Goal: Task Accomplishment & Management: Manage account settings

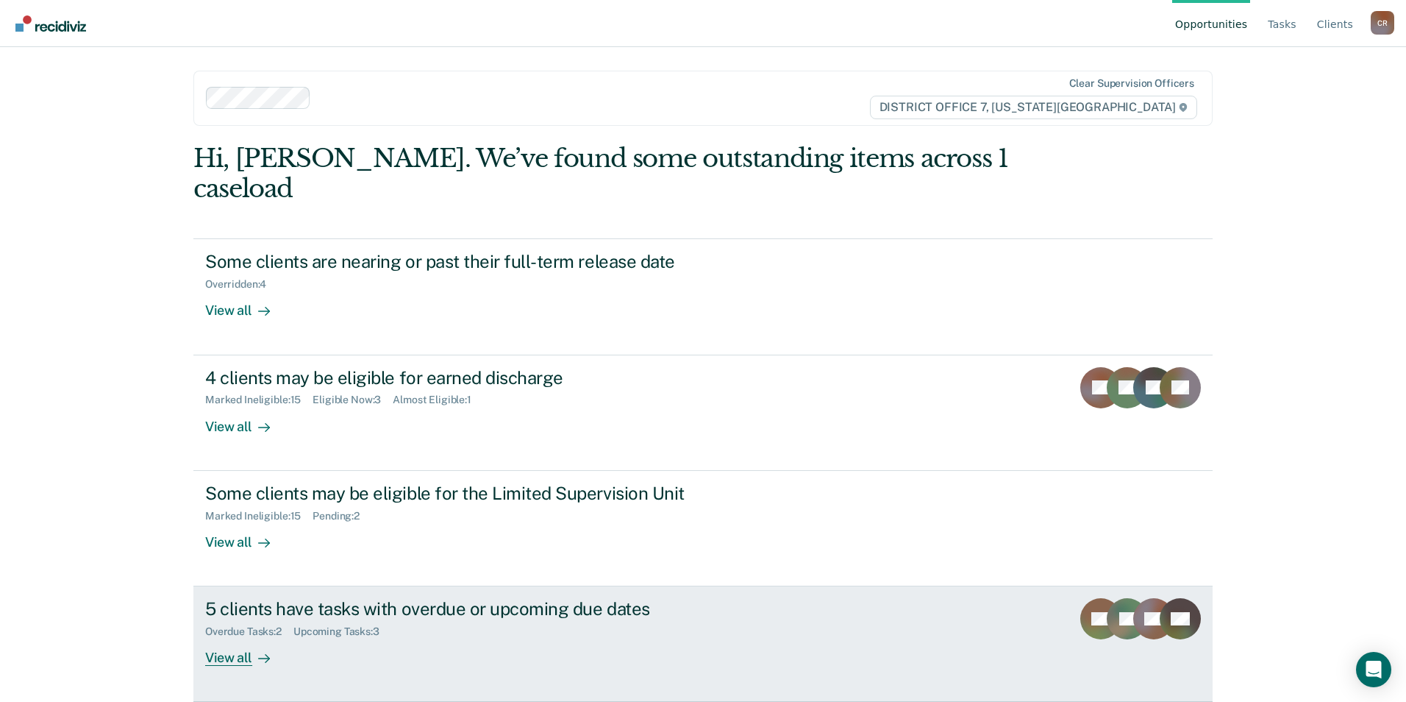
click at [218, 638] on div "View all" at bounding box center [246, 652] width 82 height 29
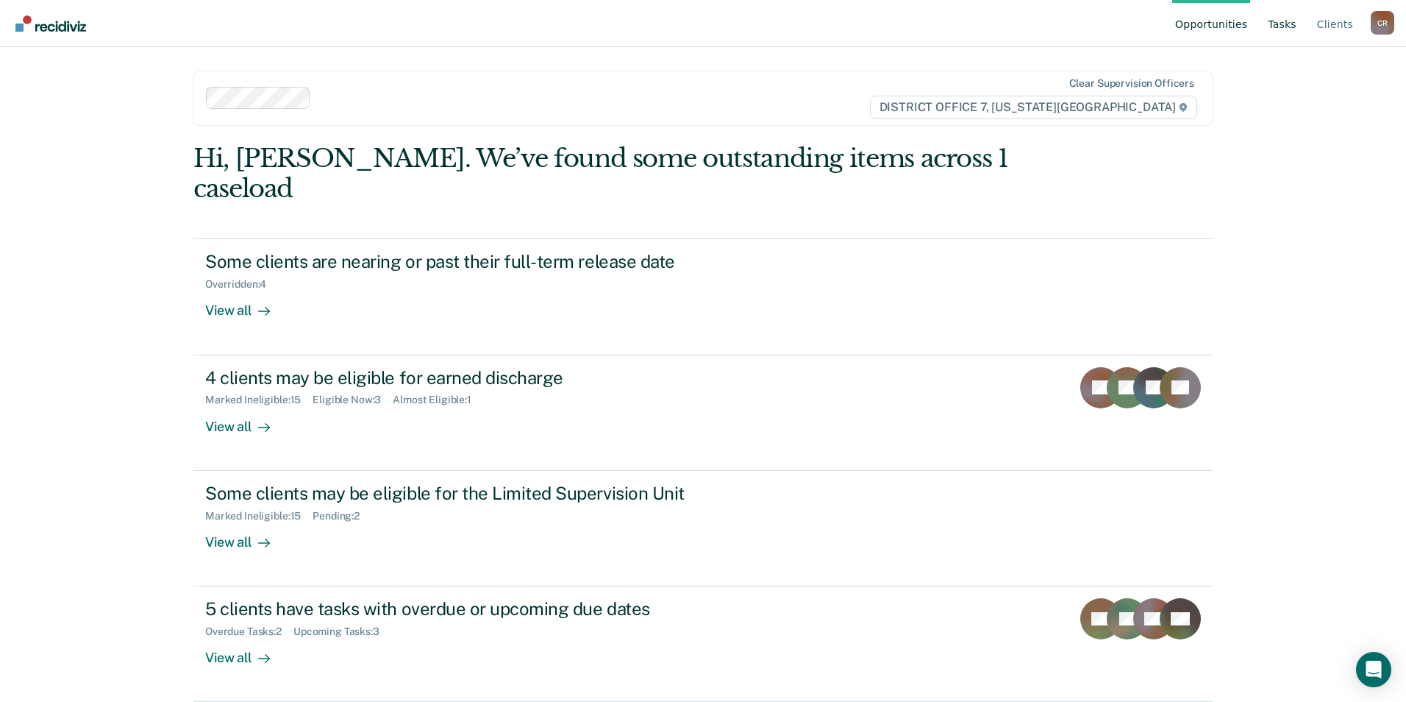
click at [1296, 27] on link "Tasks" at bounding box center [1282, 23] width 35 height 47
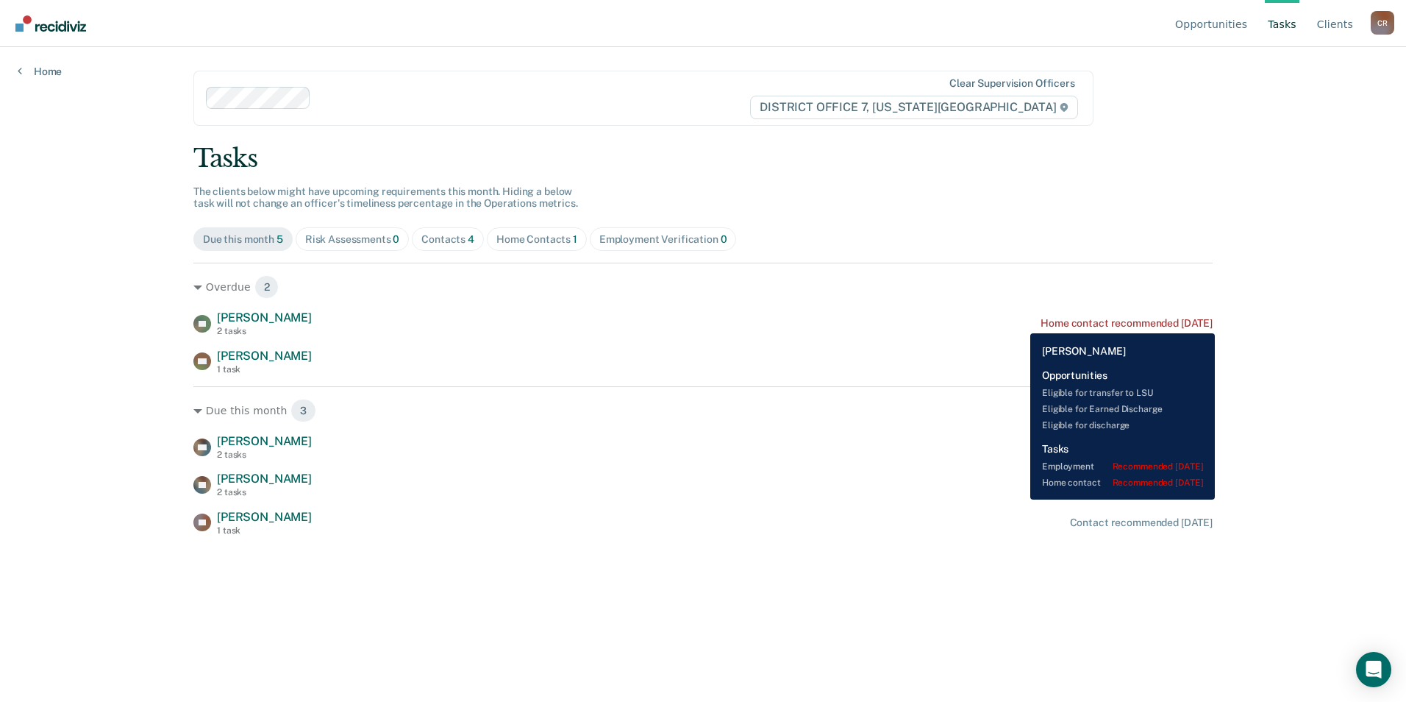
click at [1041, 322] on div "Home contact recommended [DATE]" at bounding box center [1127, 323] width 172 height 13
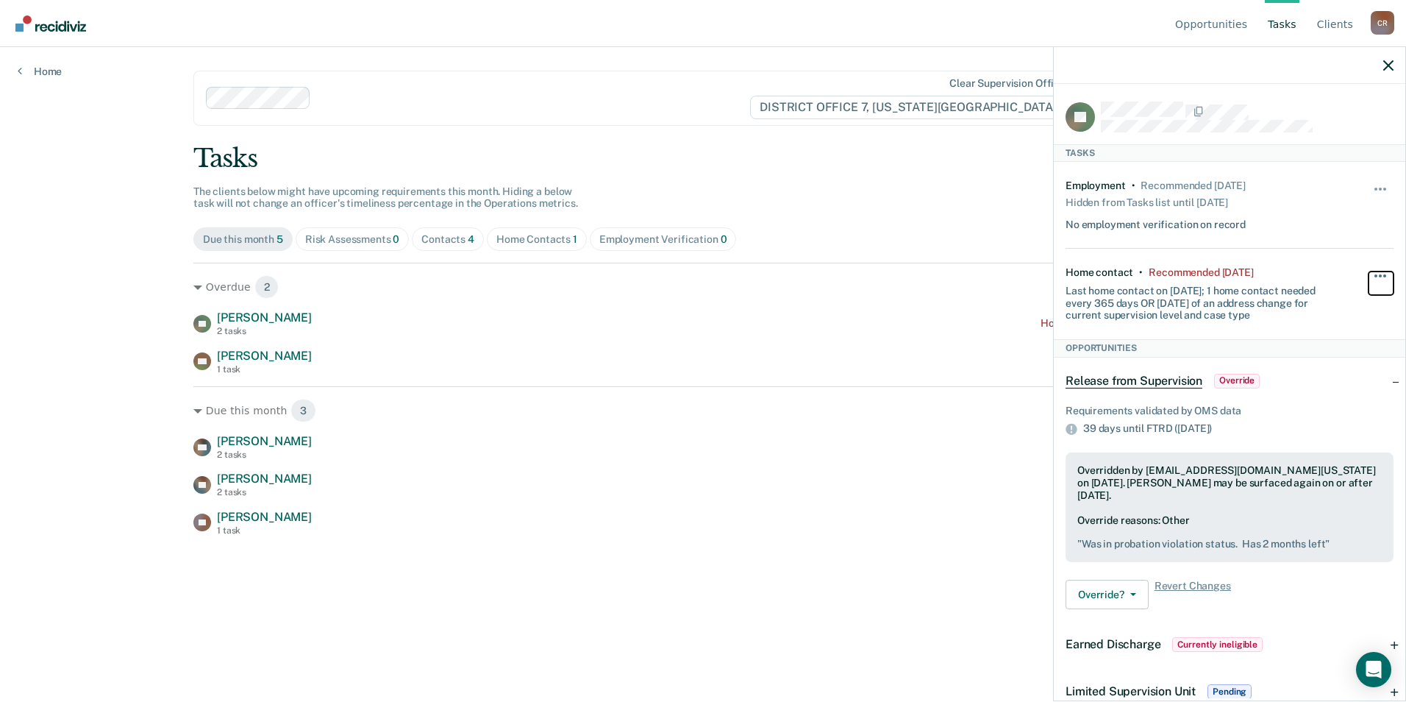
click at [1375, 274] on span "button" at bounding box center [1376, 275] width 3 height 3
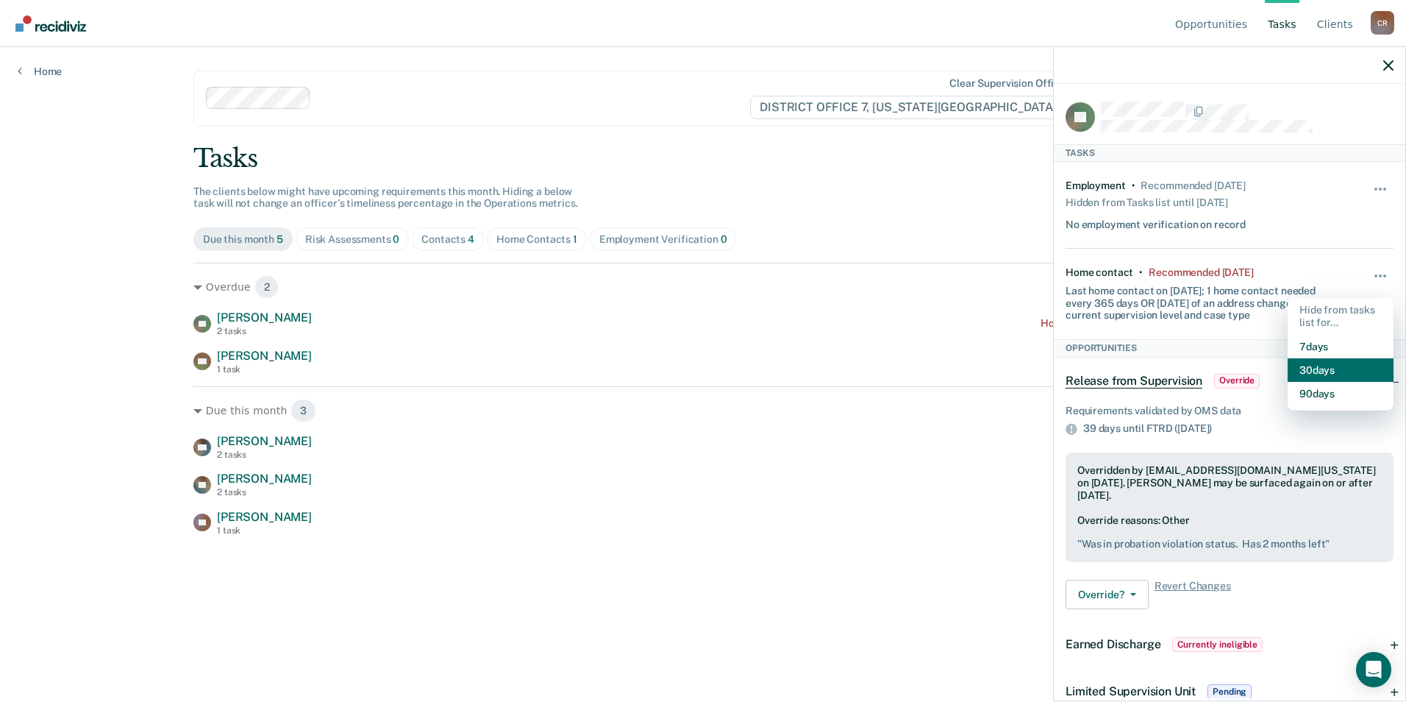
click at [1291, 371] on button "30 days" at bounding box center [1341, 370] width 106 height 24
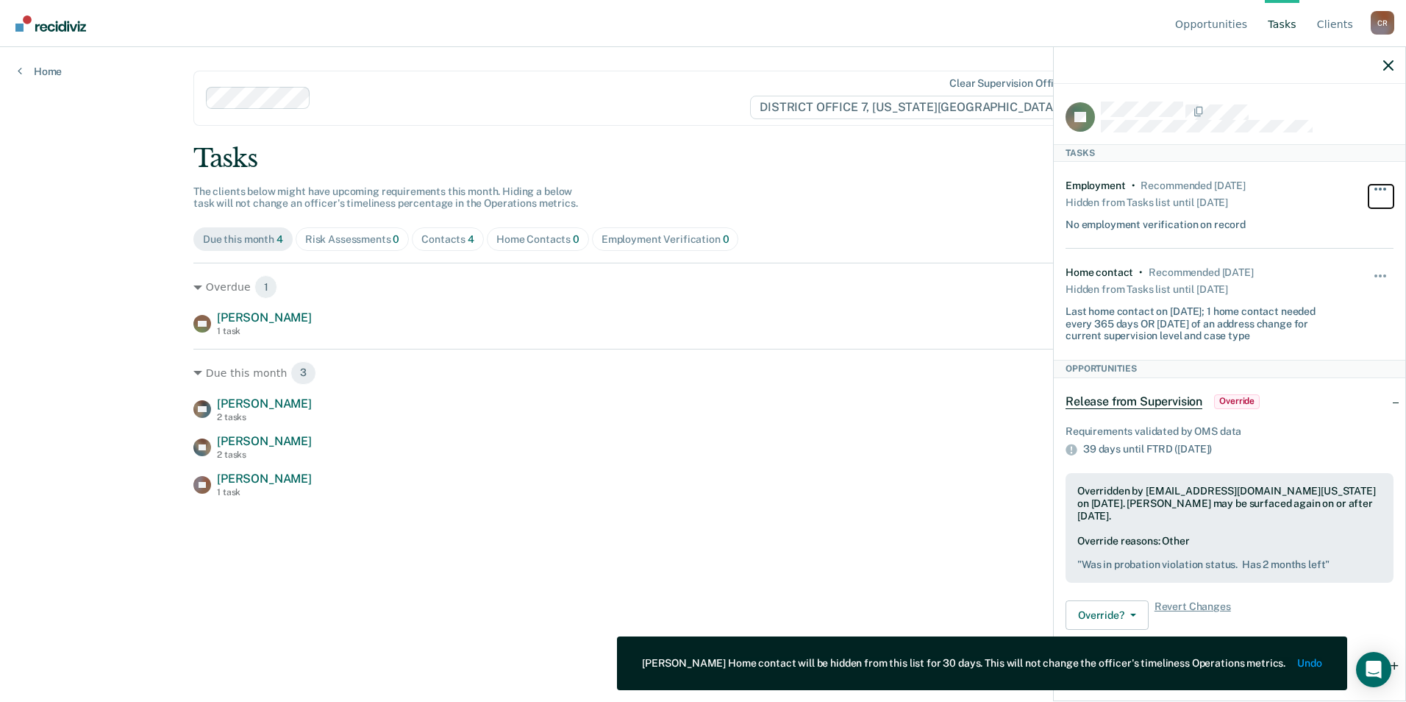
click at [1369, 186] on button "button" at bounding box center [1381, 197] width 25 height 24
click at [1012, 257] on div "Tasks The clients below might have upcoming requirements this month. Hiding a b…" at bounding box center [702, 320] width 1019 height 354
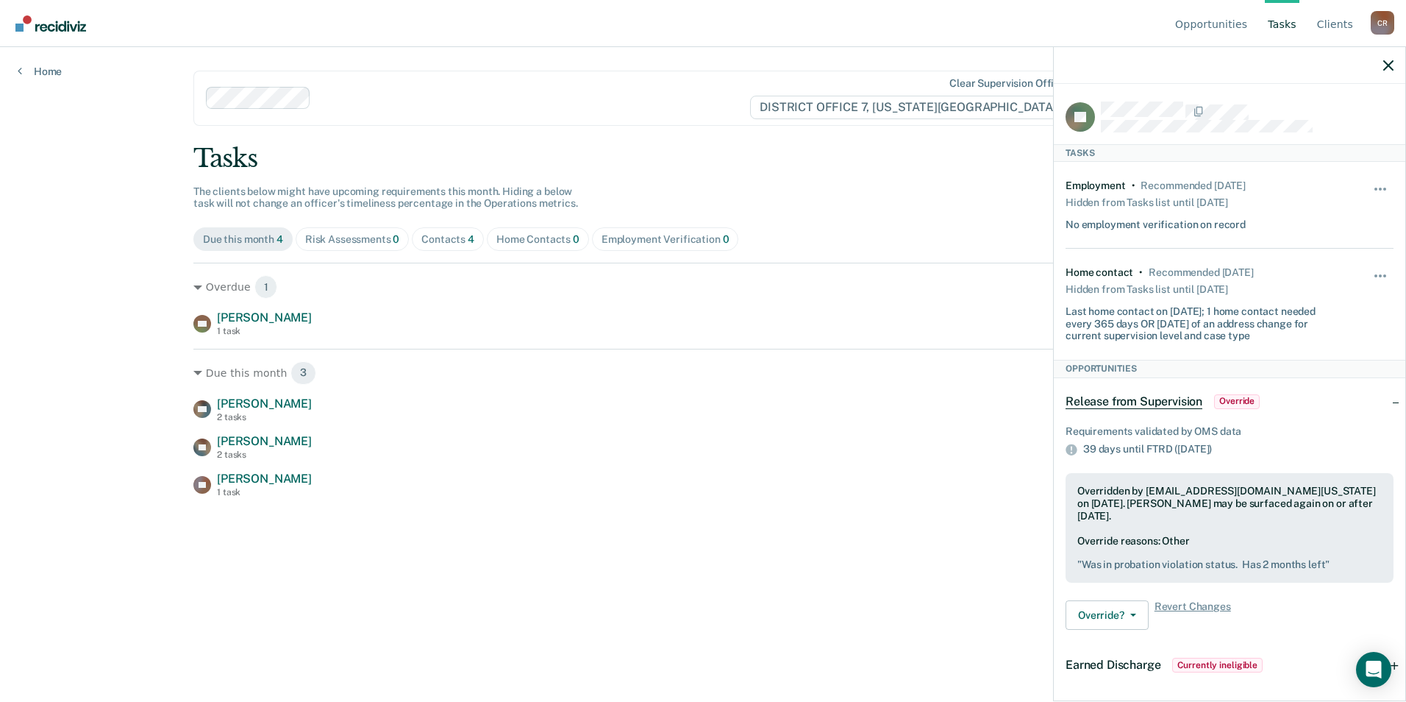
click at [1239, 405] on span "Override" at bounding box center [1237, 401] width 46 height 15
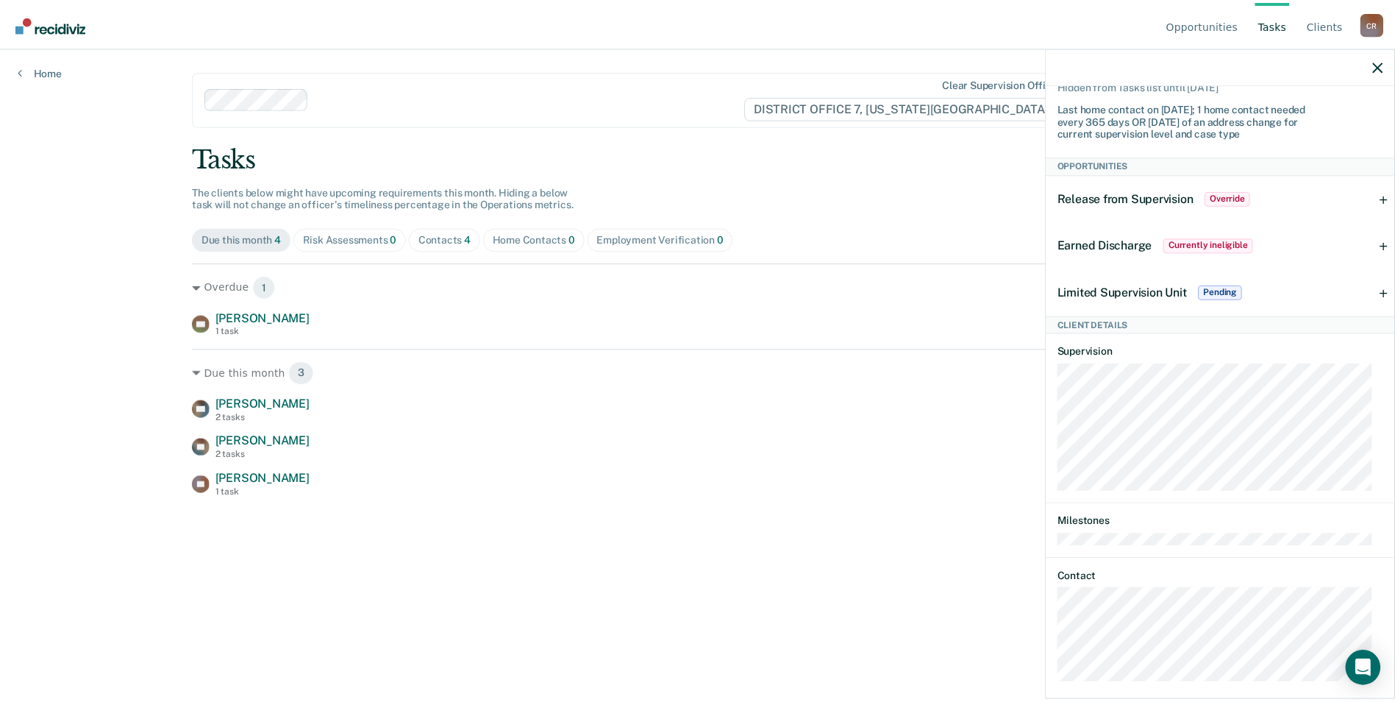
scroll to position [217, 0]
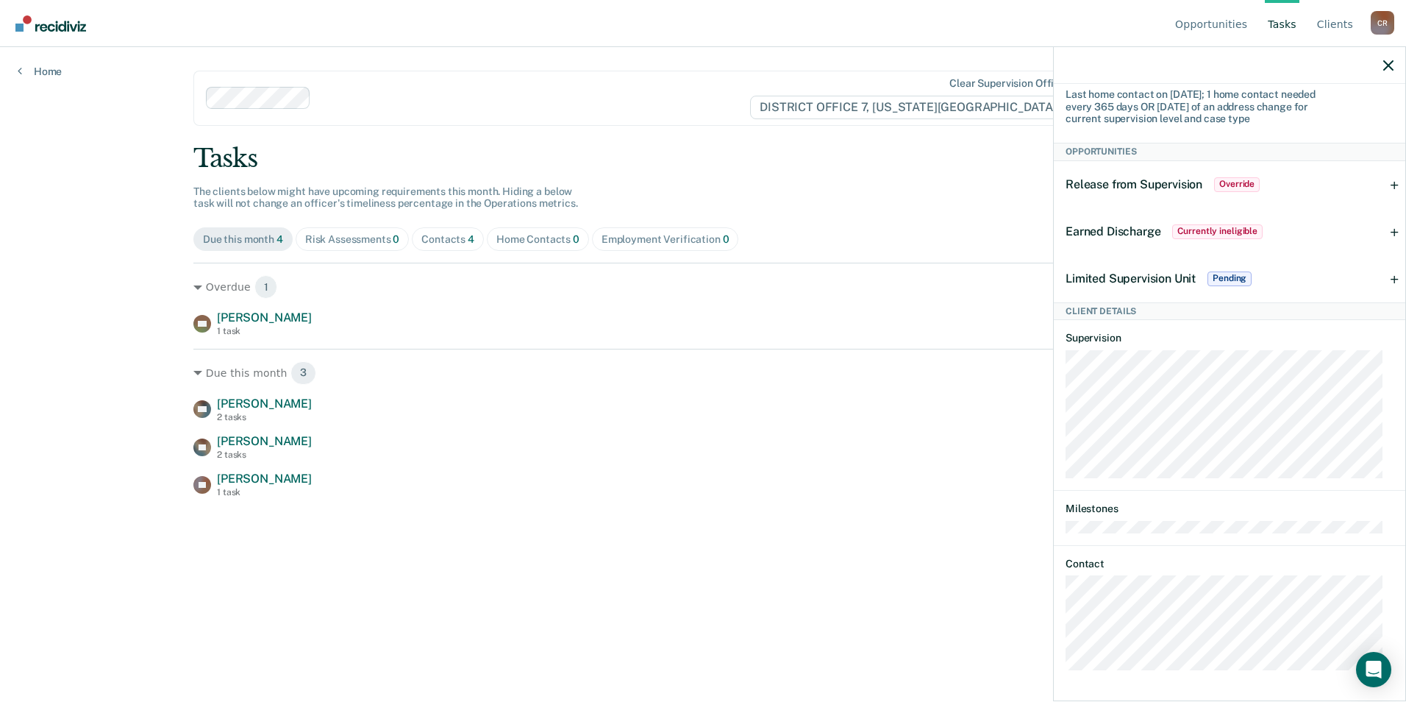
click at [849, 535] on main "Clear supervision officers DISTRICT OFFICE 7, IDAHO FALLS Tasks The clients bel…" at bounding box center [703, 356] width 1055 height 619
click at [473, 506] on main "Clear supervision officers DISTRICT OFFICE 7, IDAHO FALLS Tasks The clients bel…" at bounding box center [703, 356] width 1055 height 619
click at [1384, 66] on icon "button" at bounding box center [1388, 65] width 10 height 10
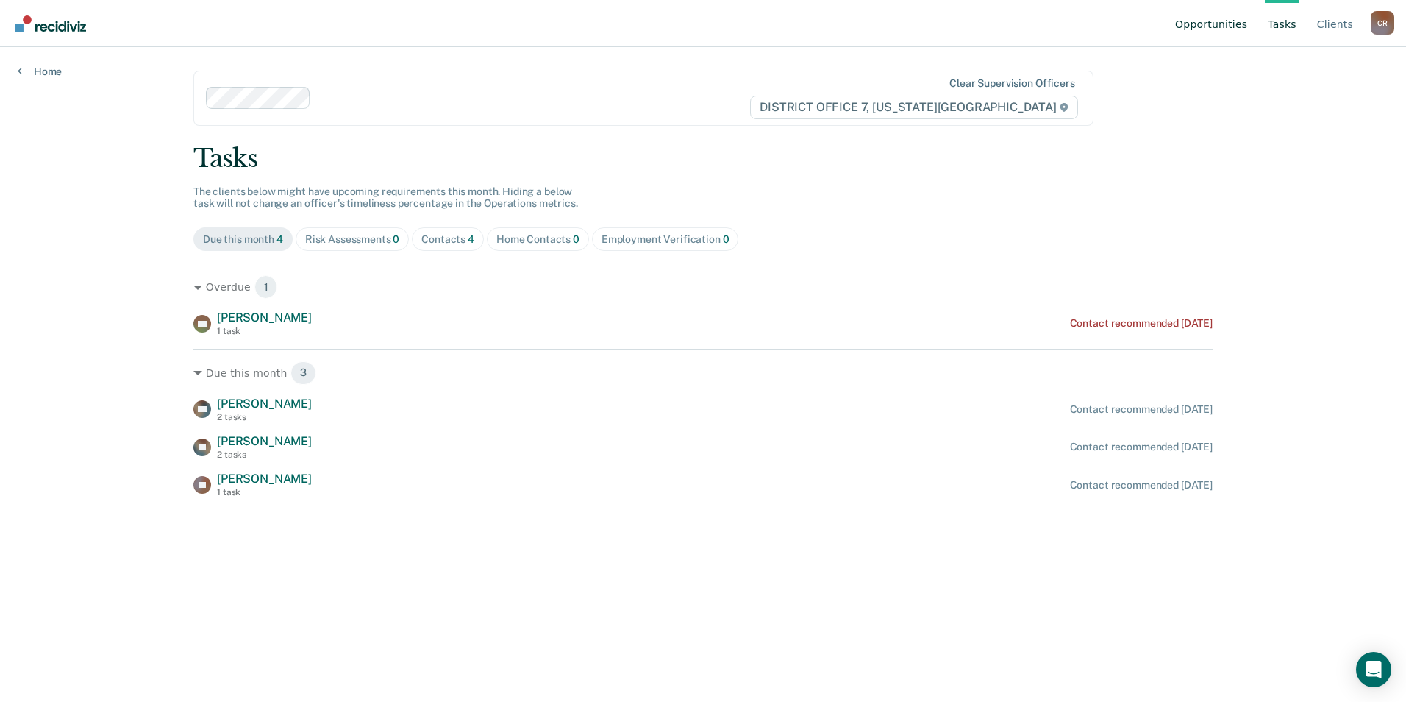
click at [1231, 24] on link "Opportunities" at bounding box center [1211, 23] width 78 height 47
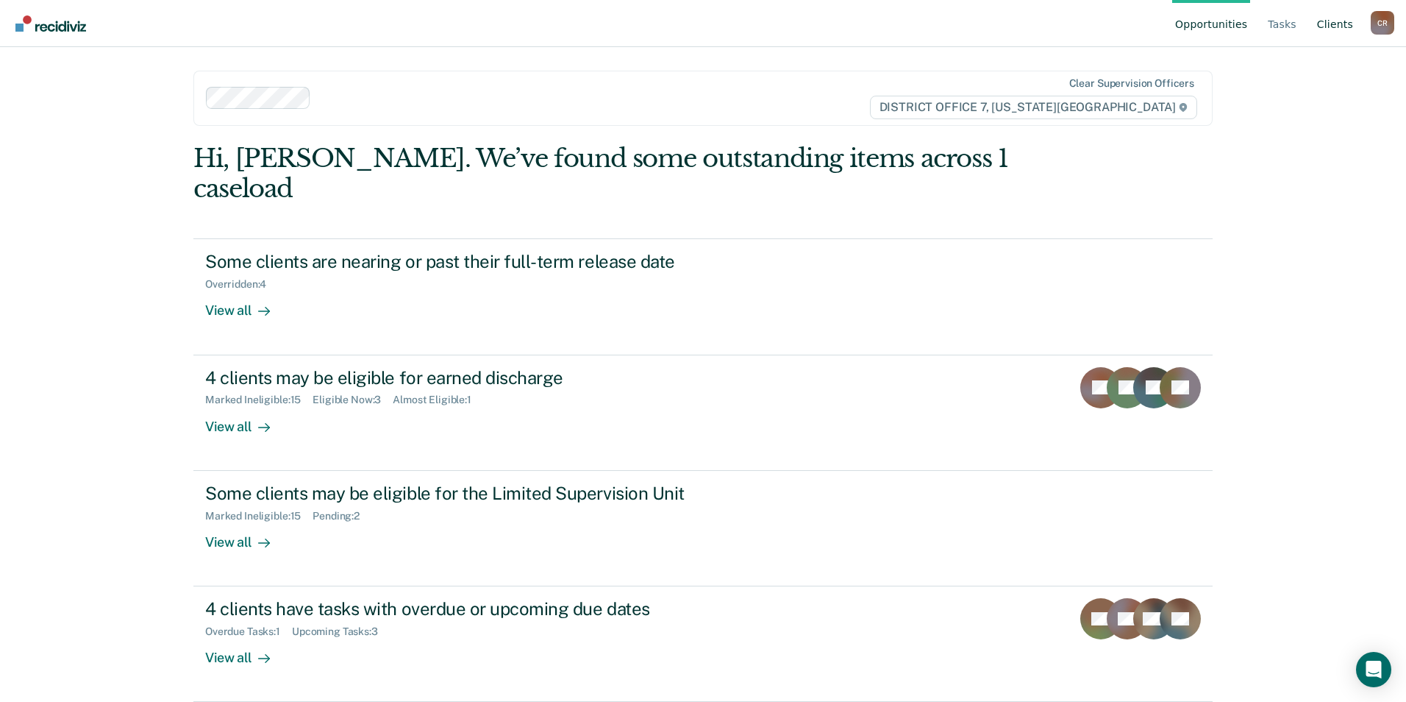
click at [1341, 24] on link "Client s" at bounding box center [1335, 23] width 42 height 47
